Goal: Navigation & Orientation: Find specific page/section

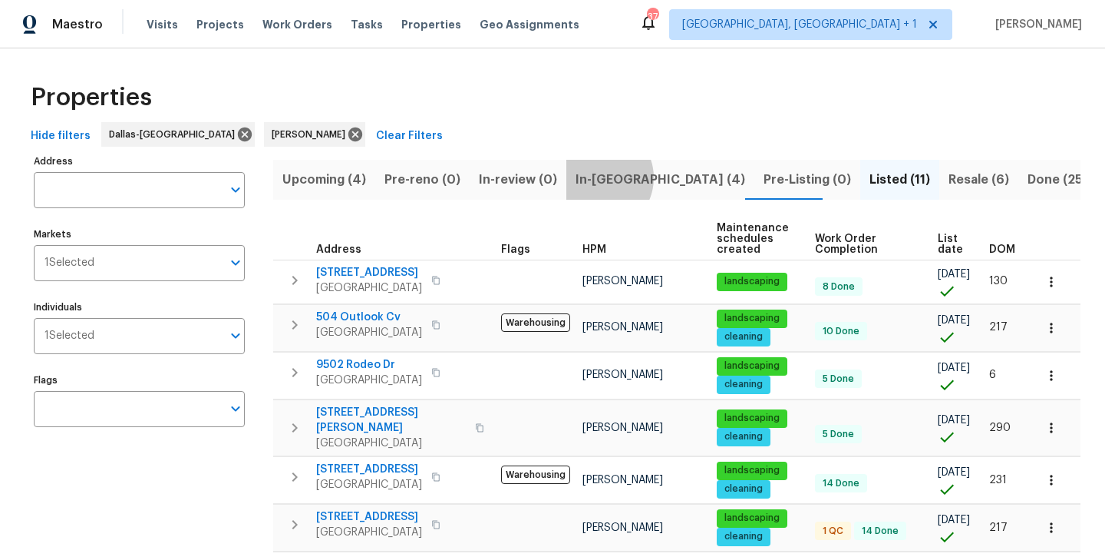
click at [593, 177] on span "In-[GEOGRAPHIC_DATA] (4)" at bounding box center [661, 179] width 170 height 21
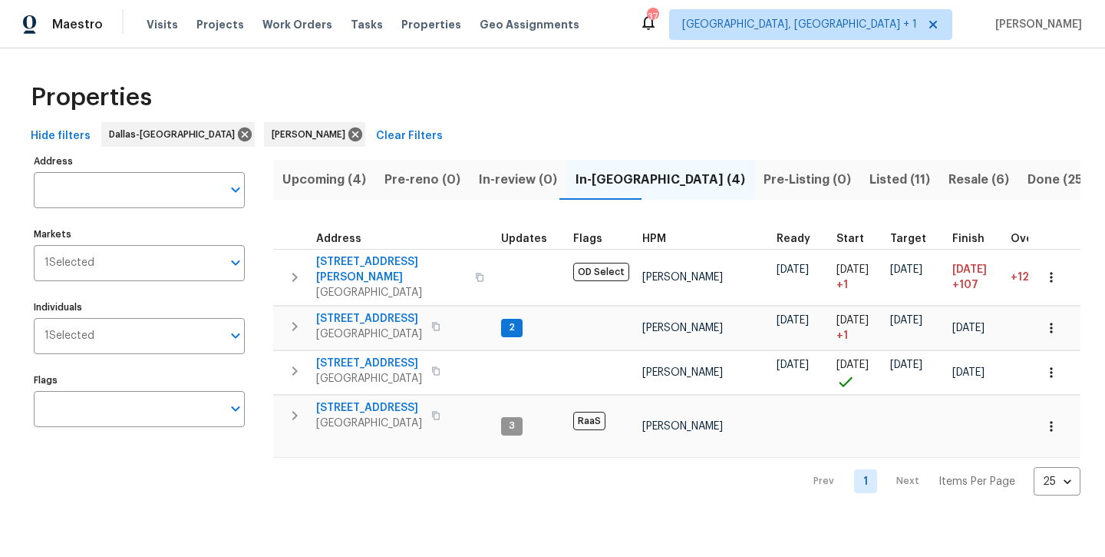
click at [870, 187] on span "Listed (11)" at bounding box center [900, 179] width 61 height 21
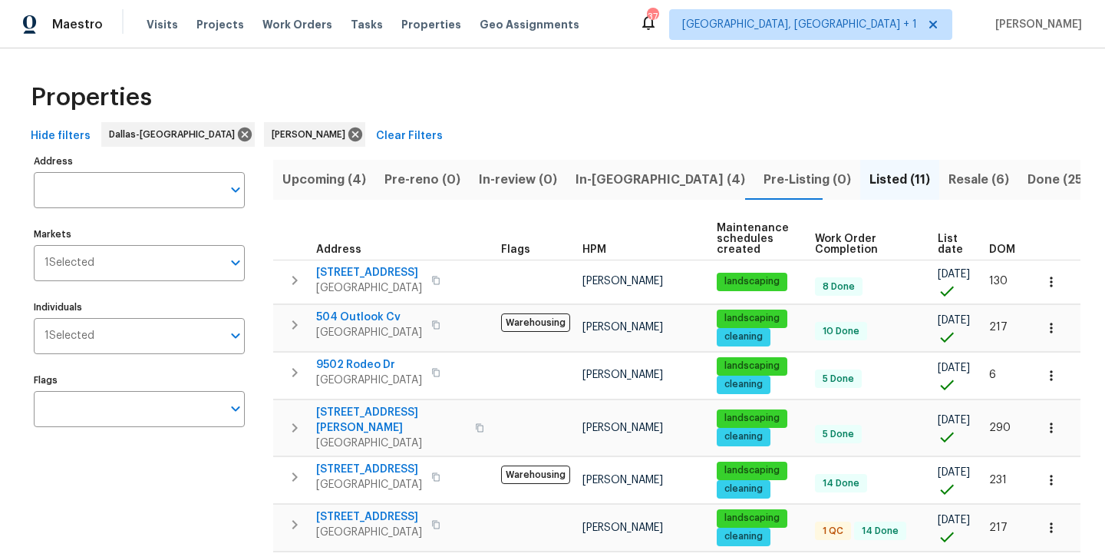
click at [315, 180] on span "Upcoming (4)" at bounding box center [324, 179] width 84 height 21
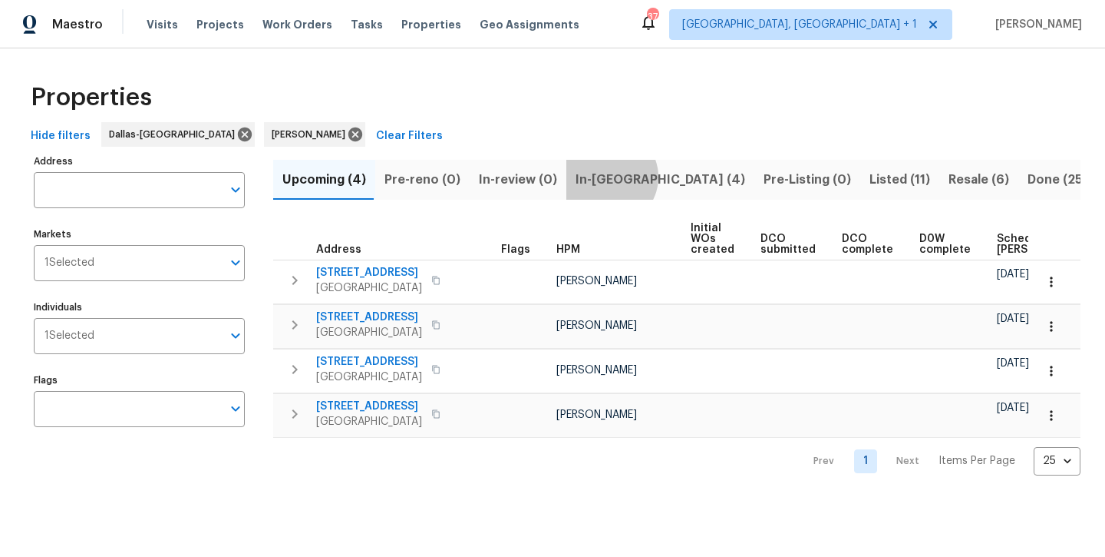
click at [603, 177] on span "In-[GEOGRAPHIC_DATA] (4)" at bounding box center [661, 179] width 170 height 21
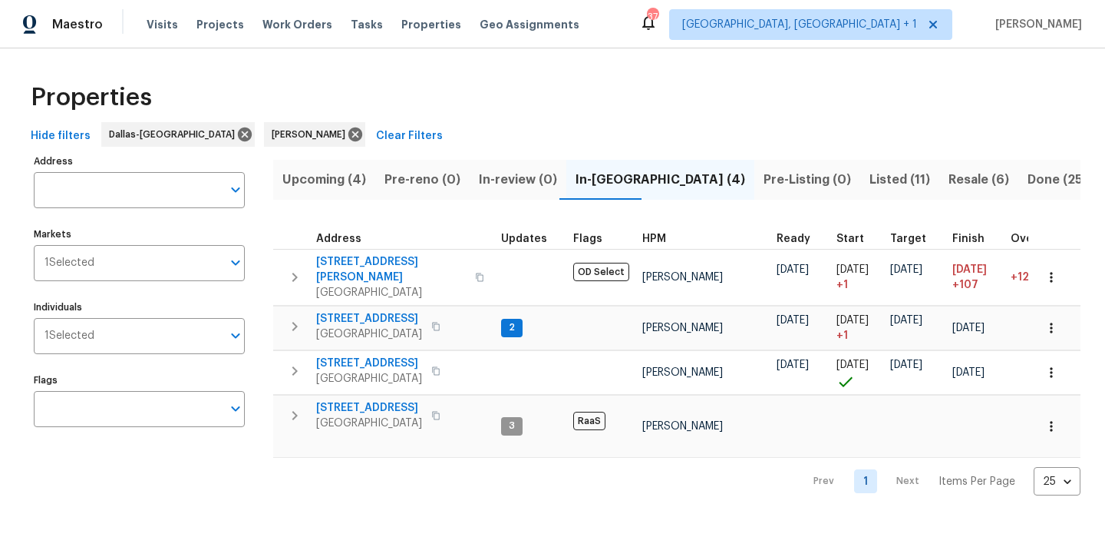
click at [299, 187] on span "Upcoming (4)" at bounding box center [324, 179] width 84 height 21
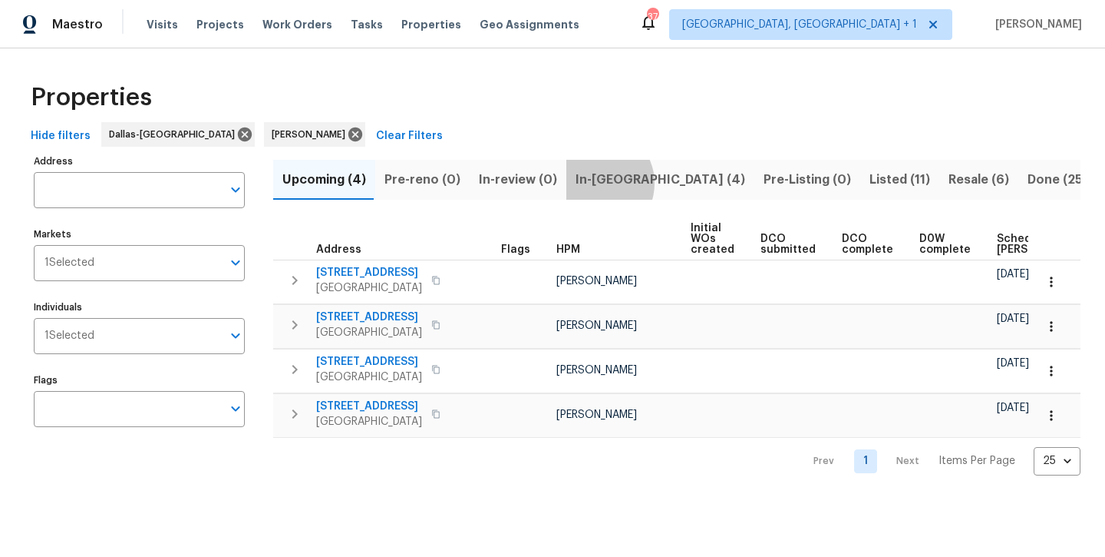
click at [591, 183] on span "In-[GEOGRAPHIC_DATA] (4)" at bounding box center [661, 179] width 170 height 21
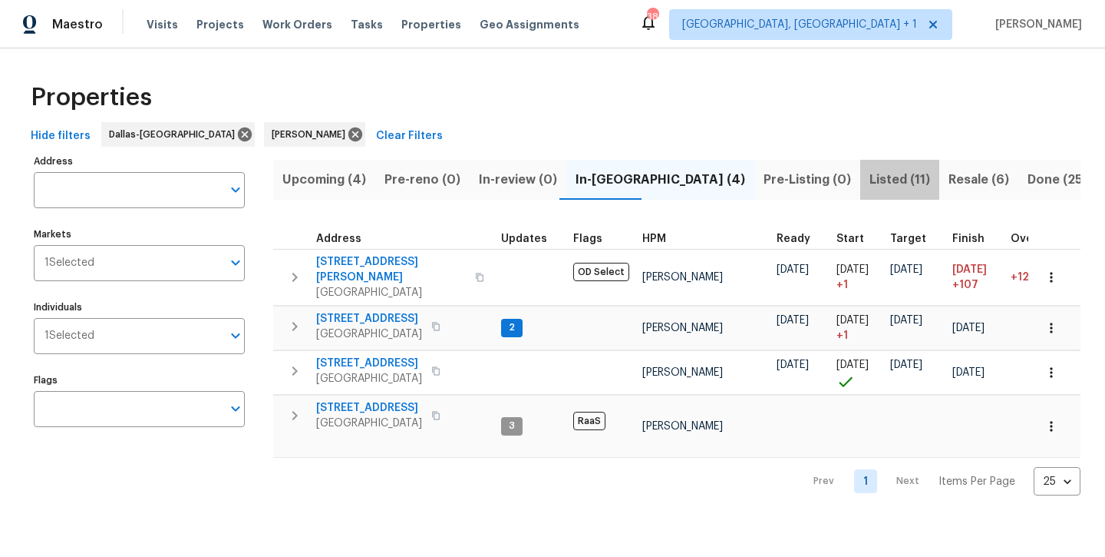
click at [870, 188] on span "Listed (11)" at bounding box center [900, 179] width 61 height 21
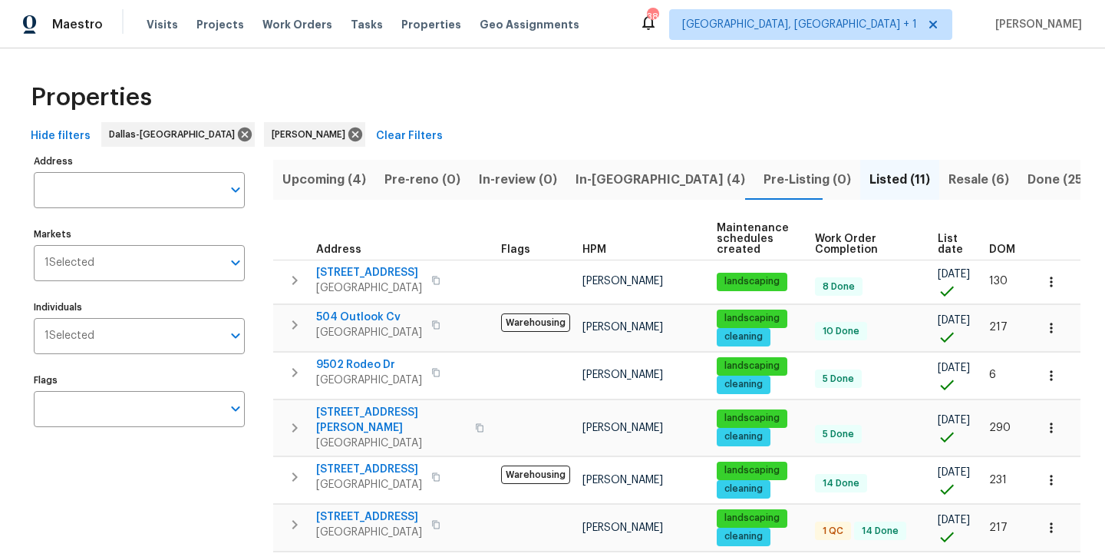
click at [949, 177] on span "Resale (6)" at bounding box center [979, 179] width 61 height 21
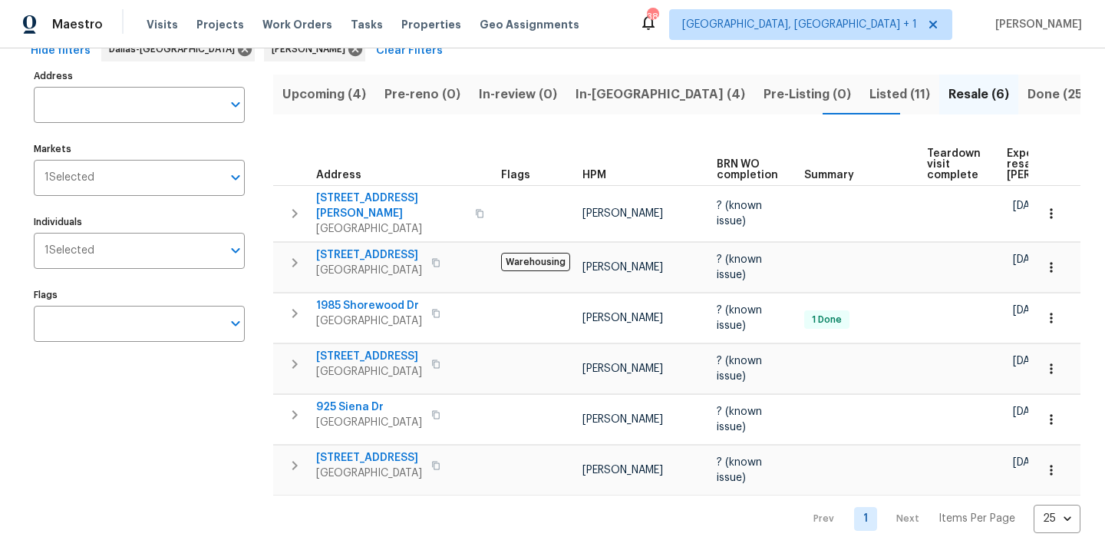
click at [343, 97] on span "Upcoming (4)" at bounding box center [324, 94] width 84 height 21
